Goal: Transaction & Acquisition: Purchase product/service

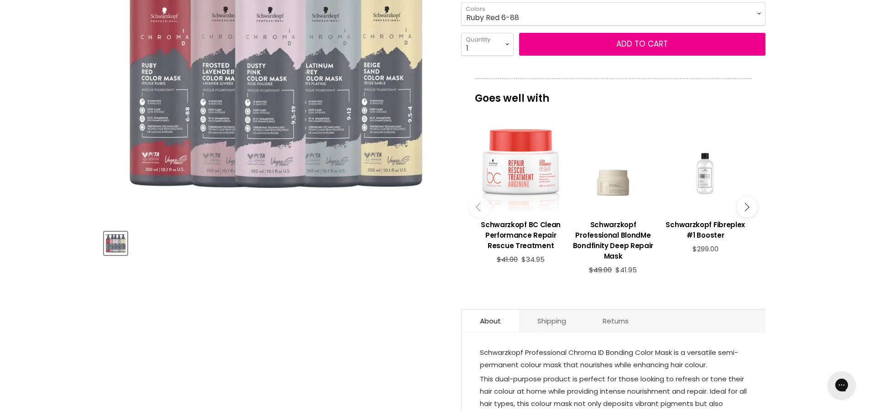
scroll to position [46, 0]
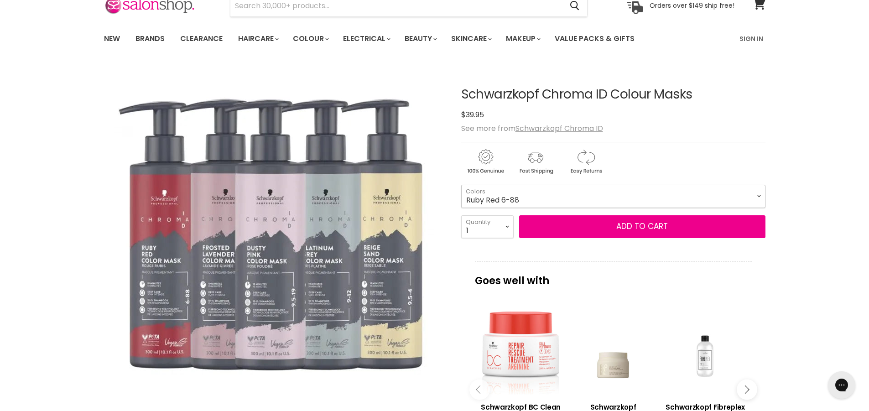
click at [759, 195] on select "Clear Dusty Pink 9.5-19 Pear Silver 95-1 Glazed Caramel 8-46 Platinum Grey 9-12…" at bounding box center [613, 196] width 304 height 23
click at [461, 185] on select "Clear Dusty Pink 9.5-19 Pear Silver 95-1 Glazed Caramel 8-46 Platinum Grey 9-12…" at bounding box center [613, 196] width 304 height 23
select select "Platinum Grey 9-12"
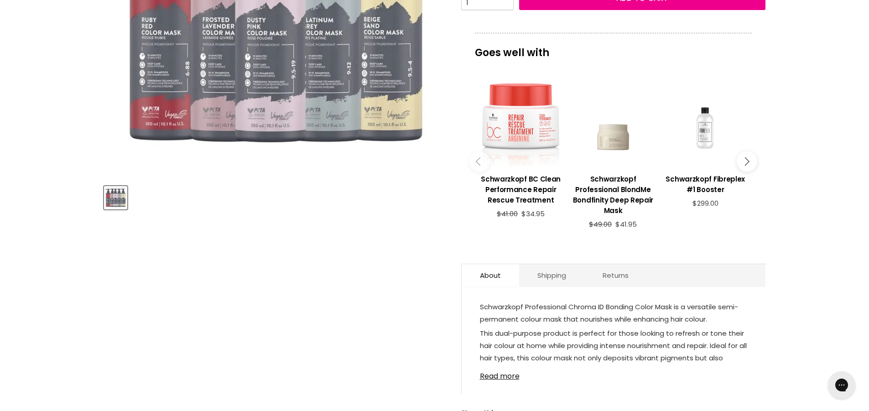
scroll to position [365, 0]
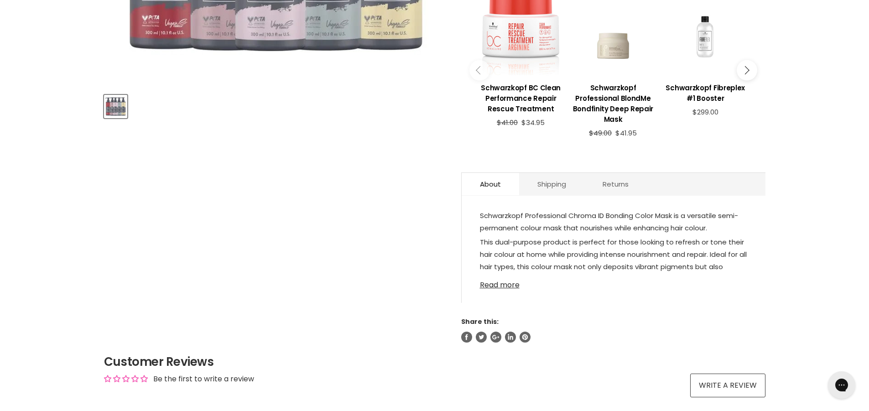
click at [489, 285] on link "Read more" at bounding box center [613, 282] width 267 height 14
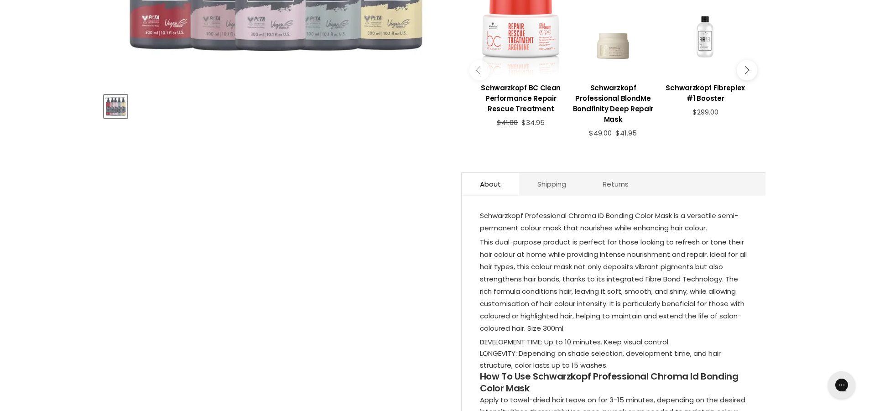
scroll to position [502, 0]
